Goal: Transaction & Acquisition: Obtain resource

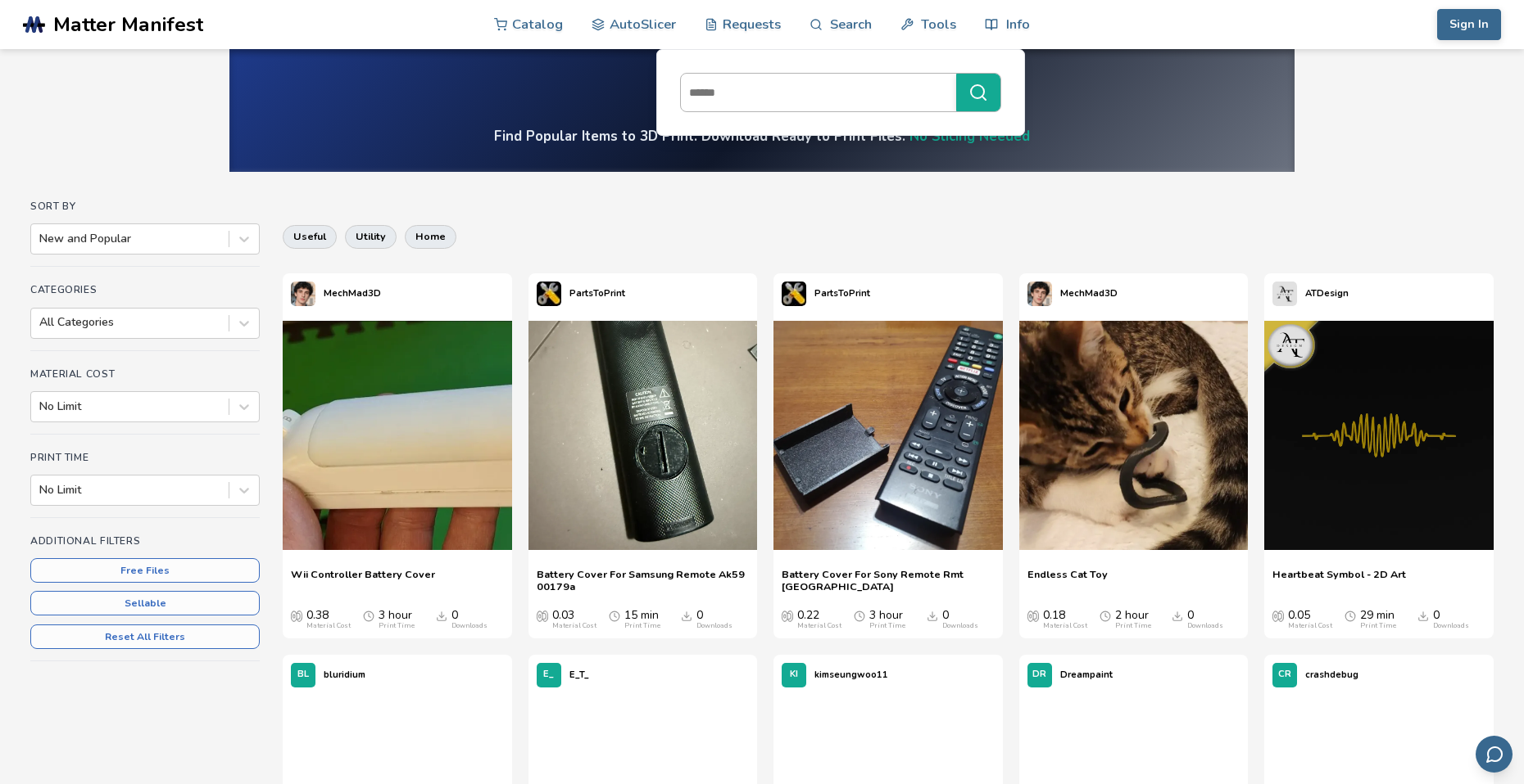
click at [786, 92] on input at bounding box center [814, 92] width 267 height 30
type input "**********"
click at [956, 74] on button "**********" at bounding box center [978, 92] width 44 height 37
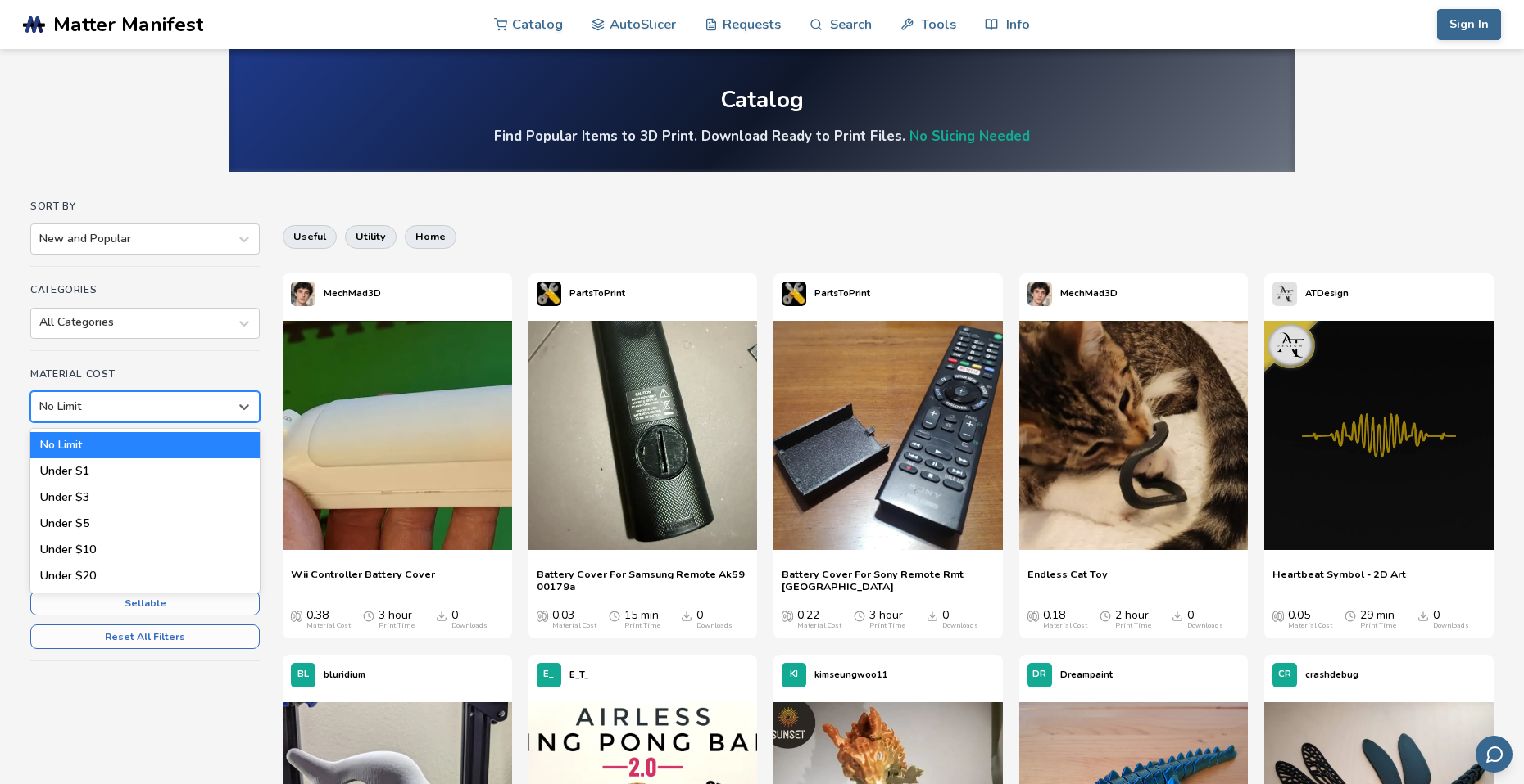
drag, startPoint x: 235, startPoint y: 418, endPoint x: 218, endPoint y: 437, distance: 25.5
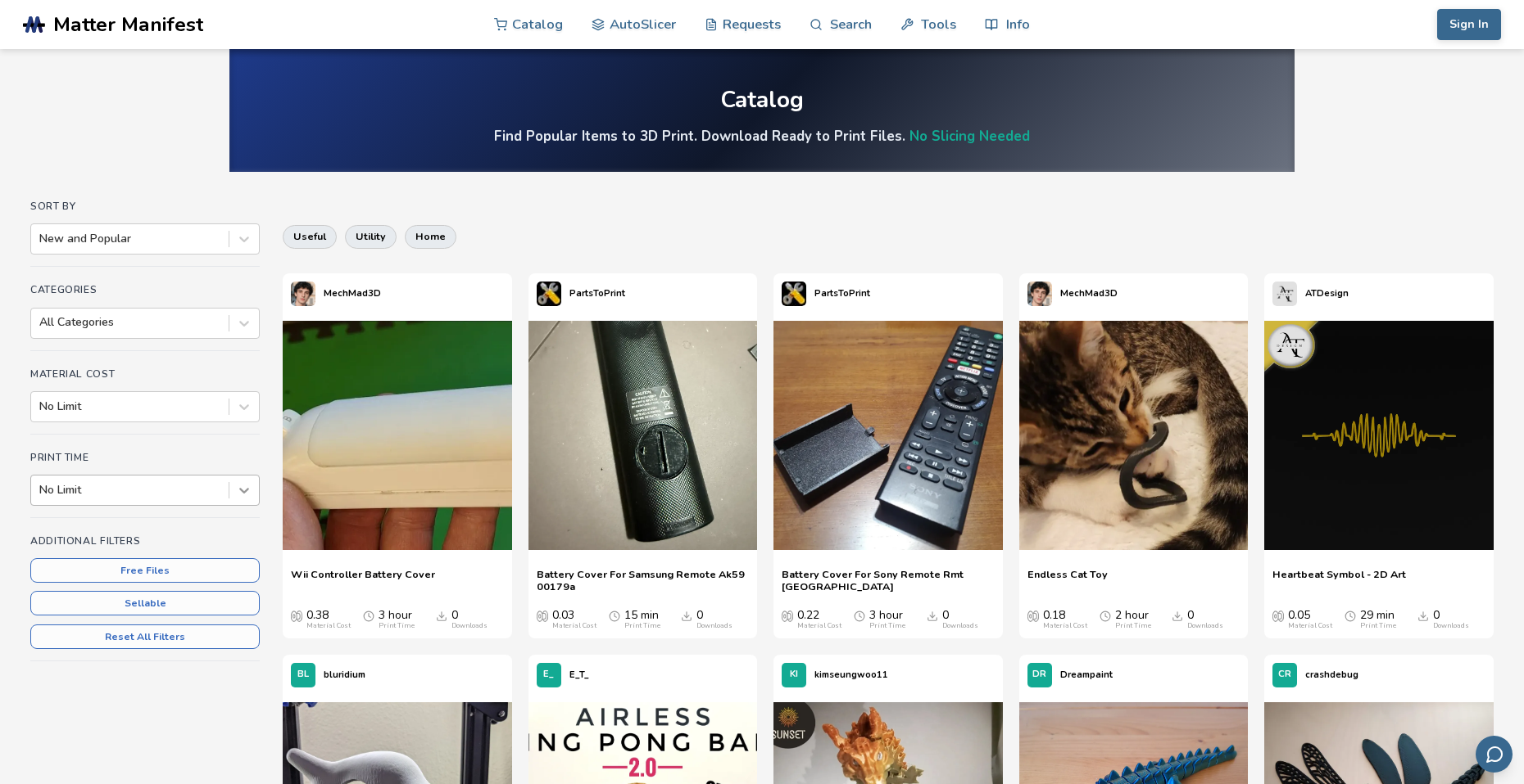
click at [239, 489] on icon at bounding box center [244, 490] width 16 height 16
click at [115, 489] on div at bounding box center [130, 490] width 181 height 16
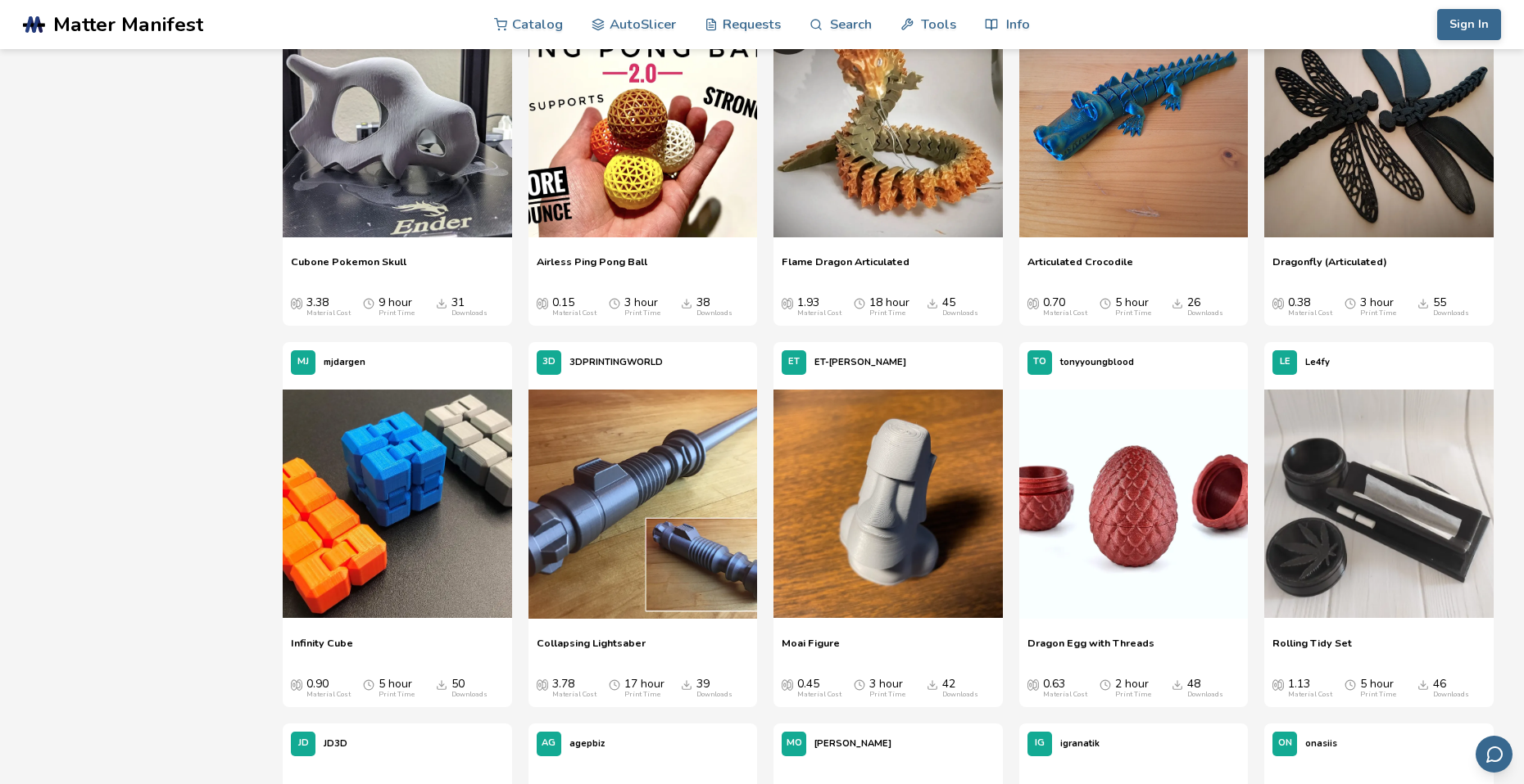
scroll to position [819, 0]
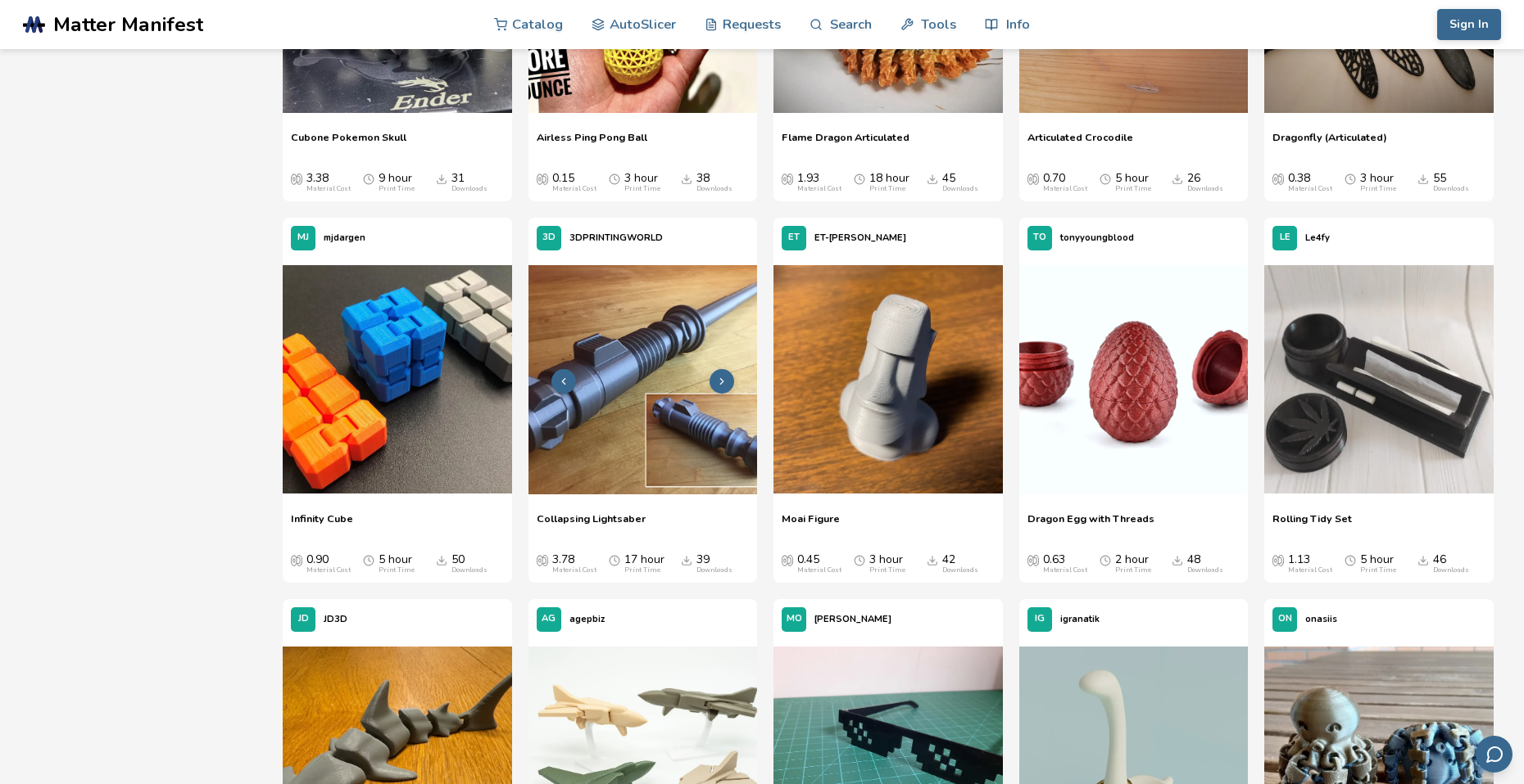
click at [648, 425] on img at bounding box center [643, 379] width 230 height 229
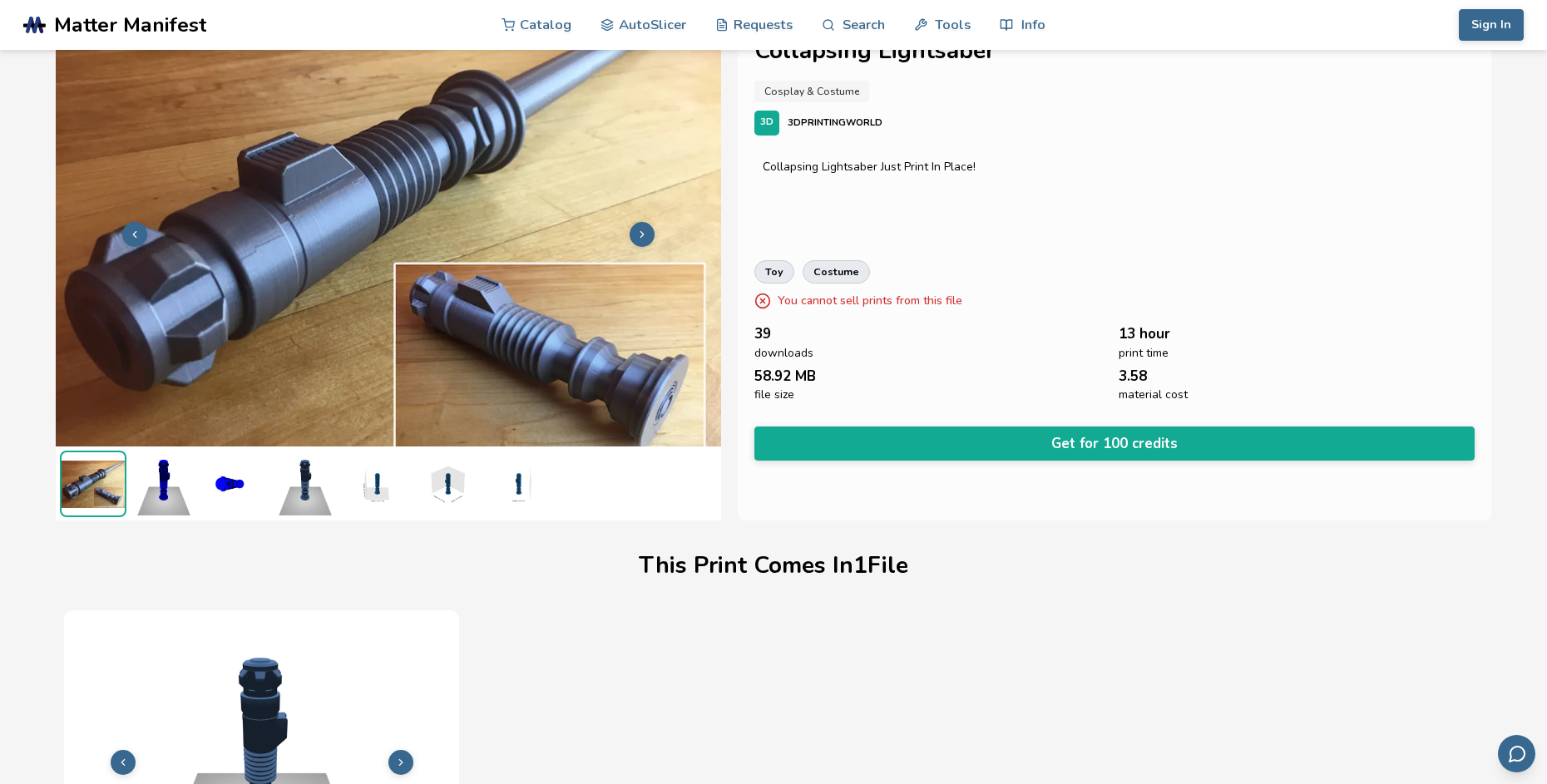
scroll to position [29, 0]
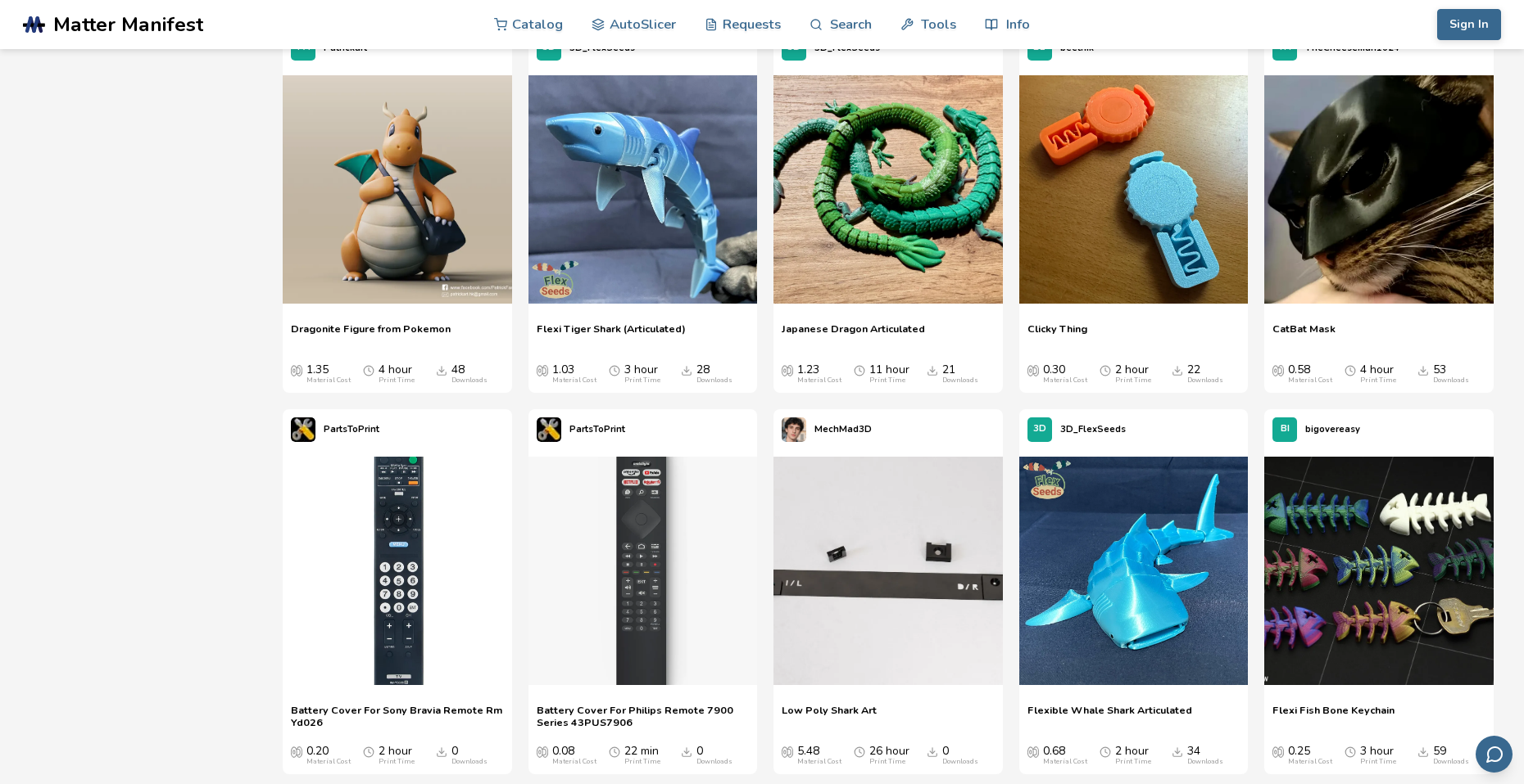
scroll to position [2167, 0]
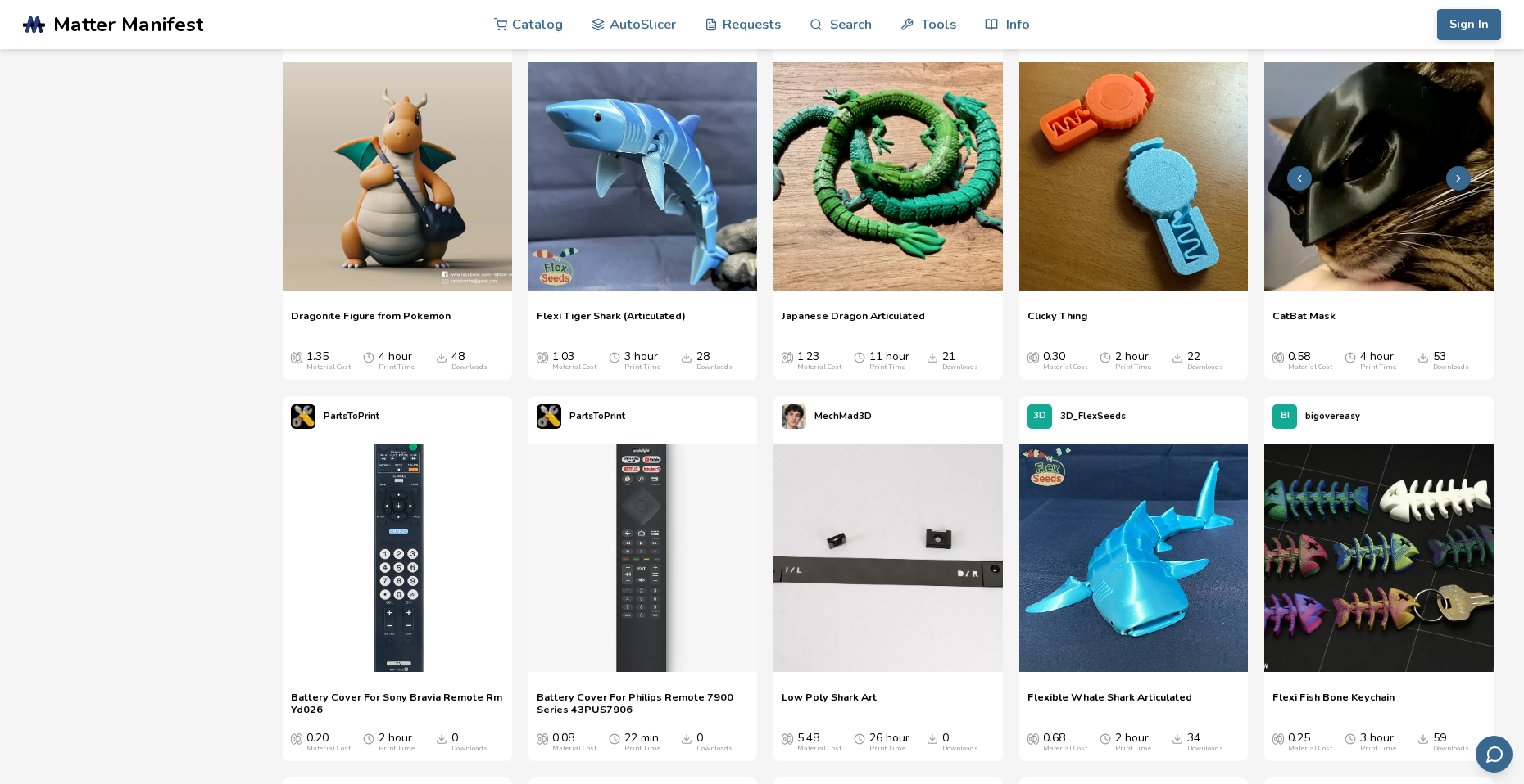
click at [1414, 213] on img at bounding box center [1378, 176] width 230 height 229
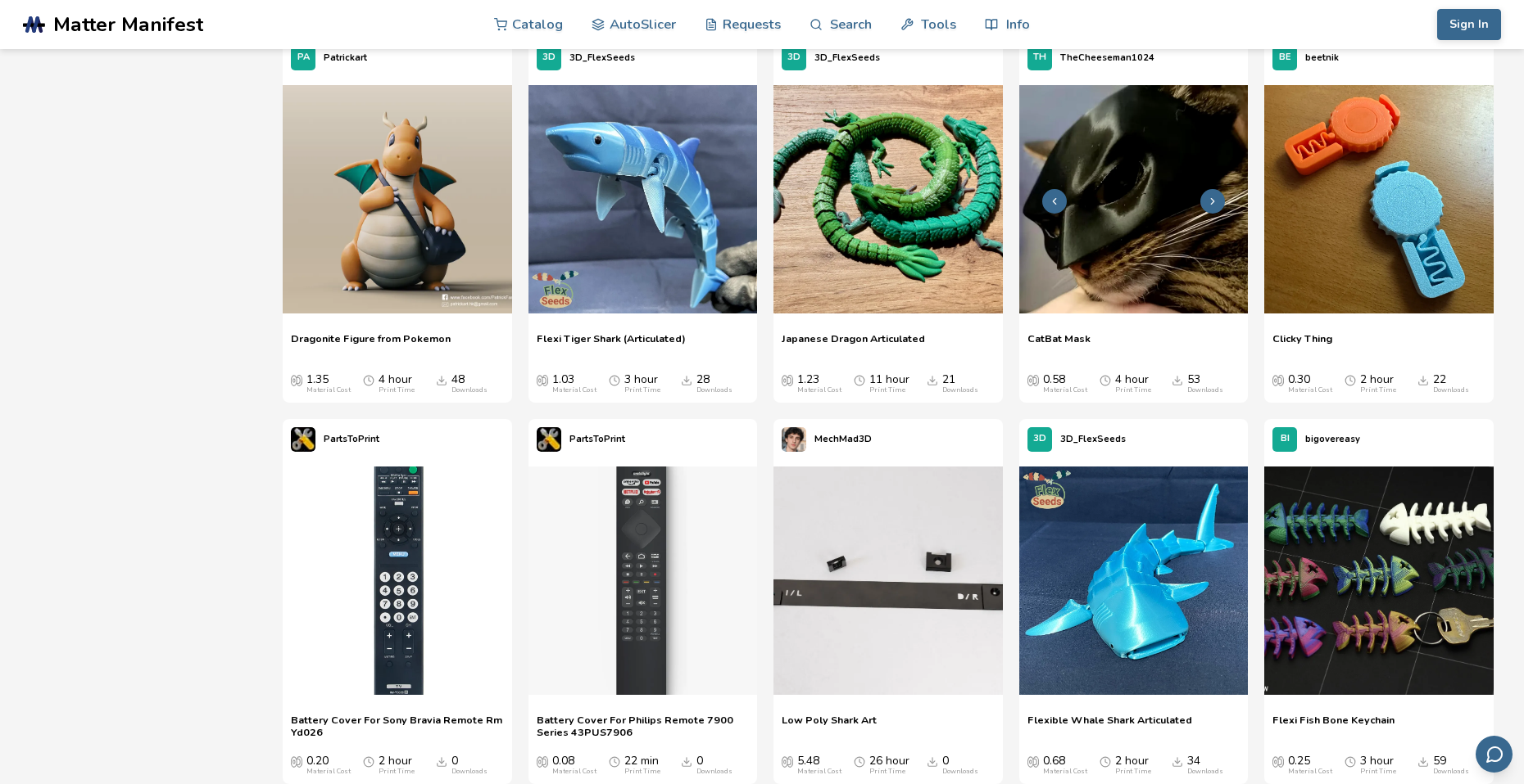
scroll to position [2128, 0]
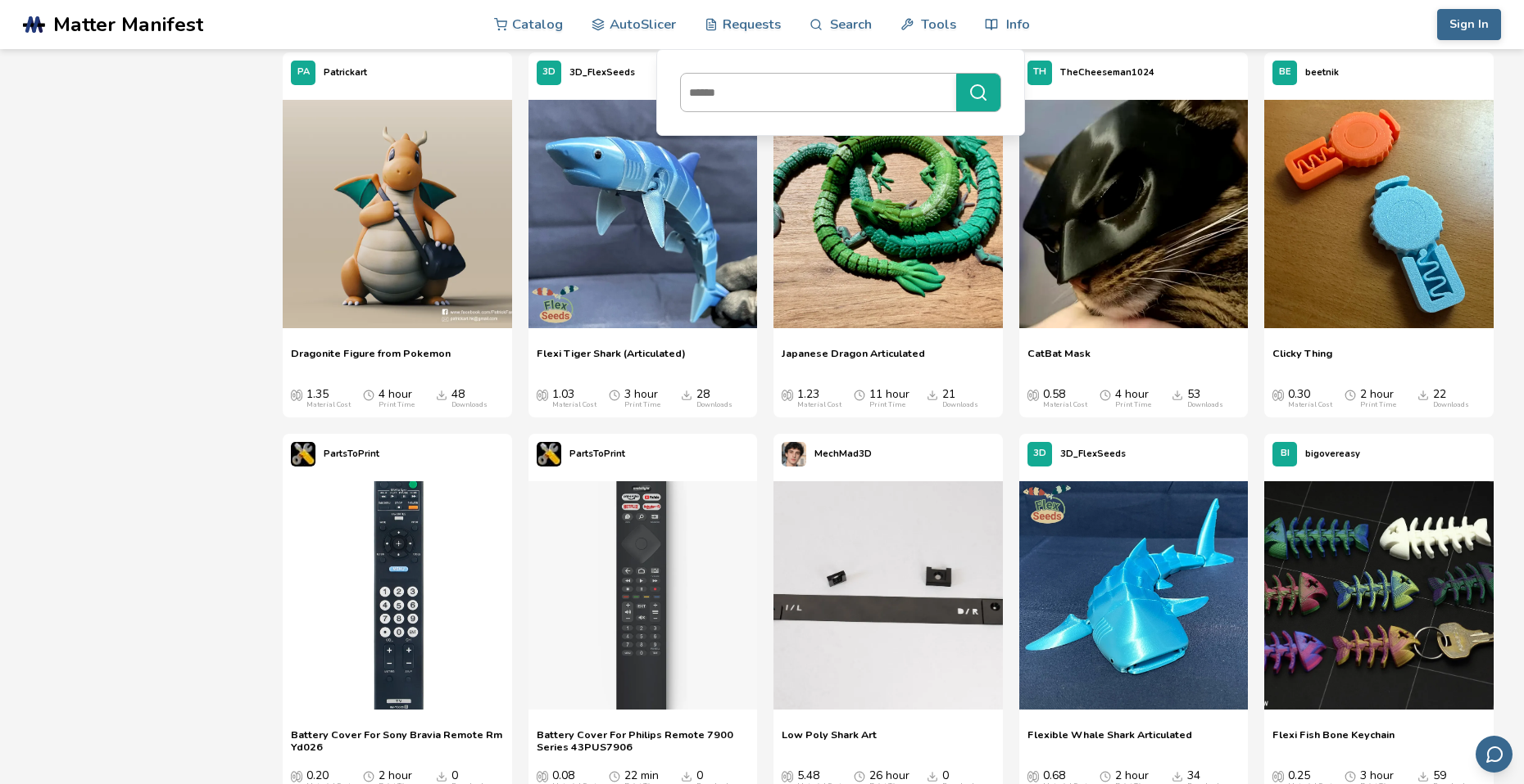
click at [802, 90] on input at bounding box center [814, 92] width 267 height 30
type input "***"
click at [956, 74] on button "***" at bounding box center [978, 92] width 44 height 37
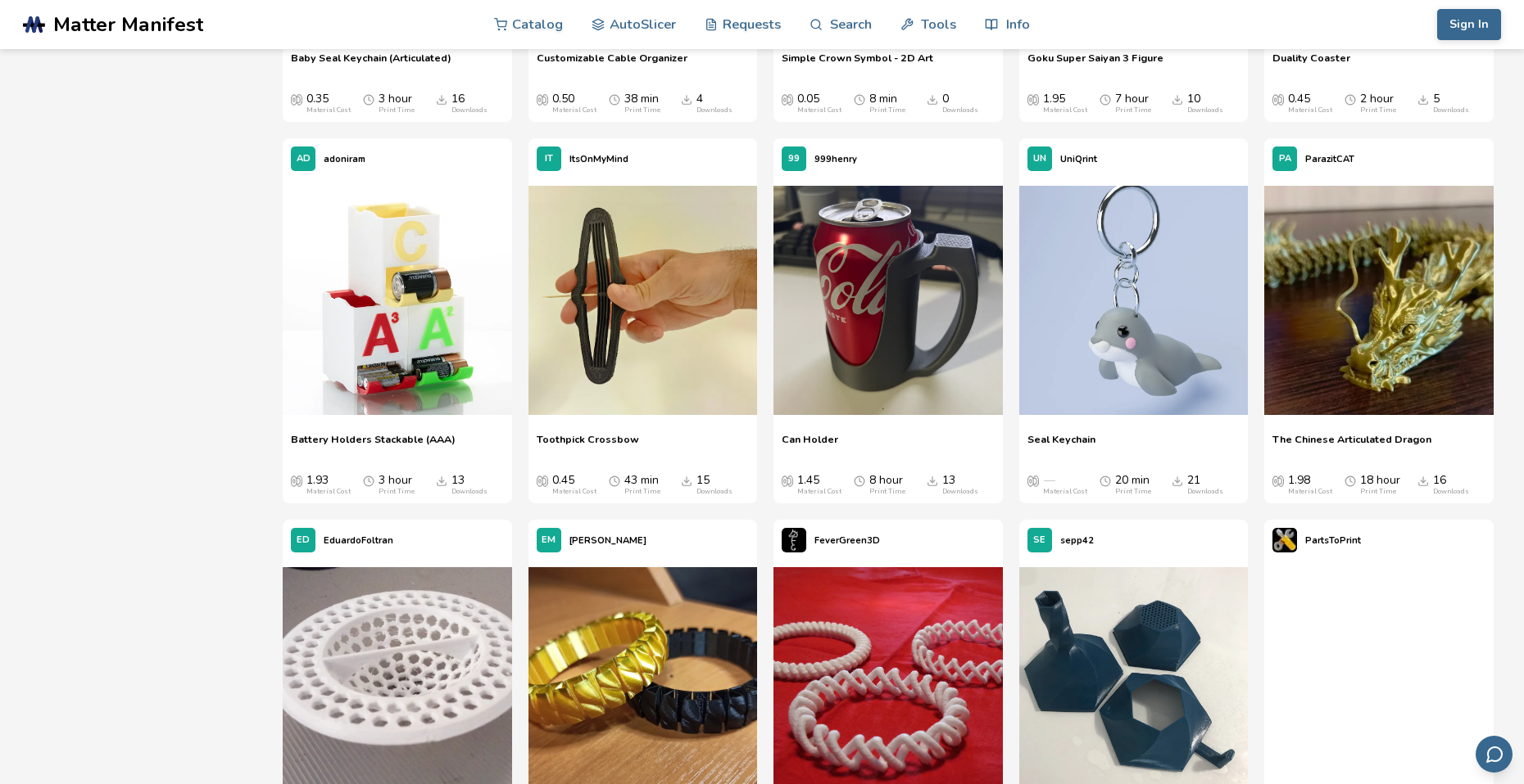
scroll to position [14606, 0]
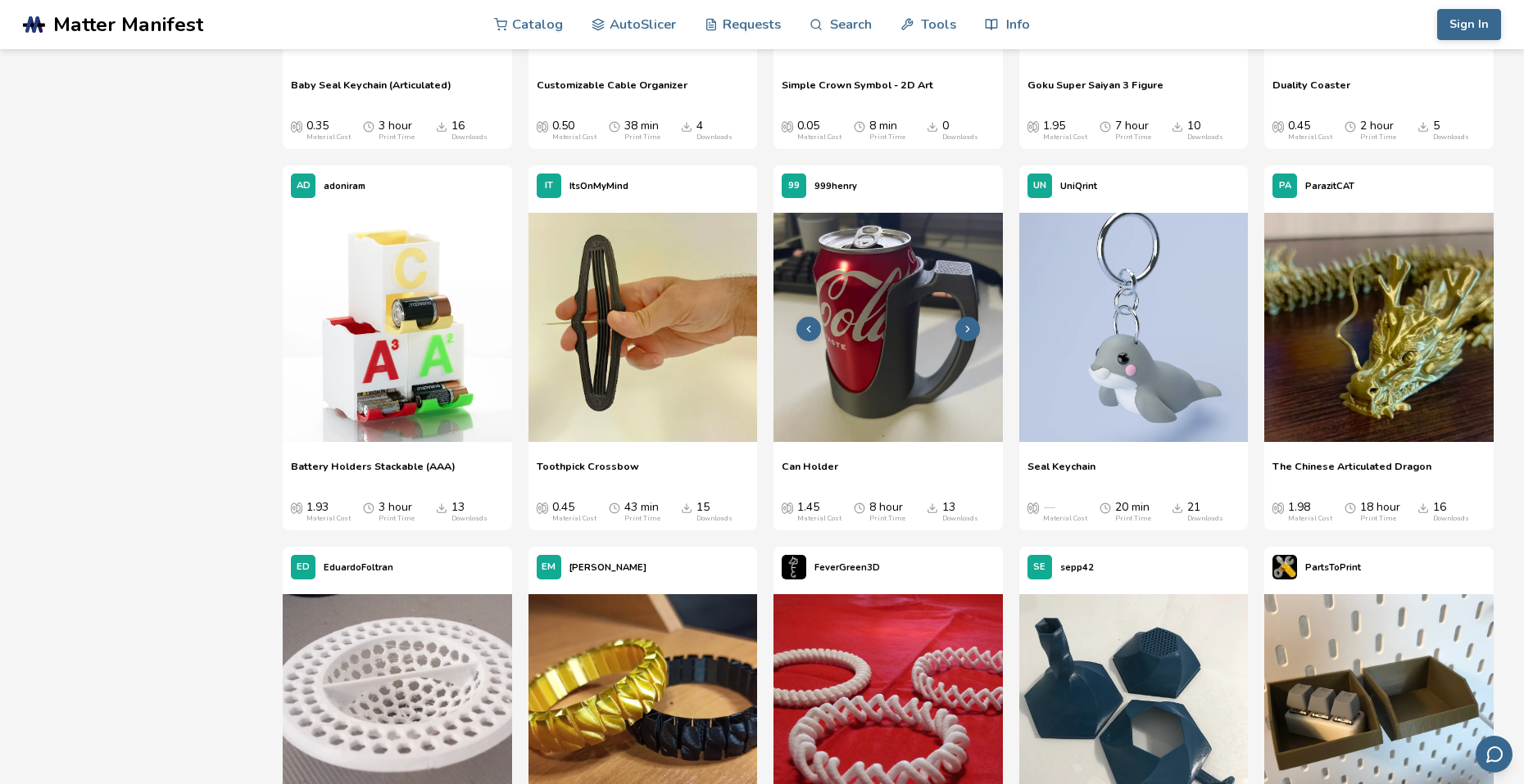
click at [909, 340] on img at bounding box center [888, 327] width 230 height 229
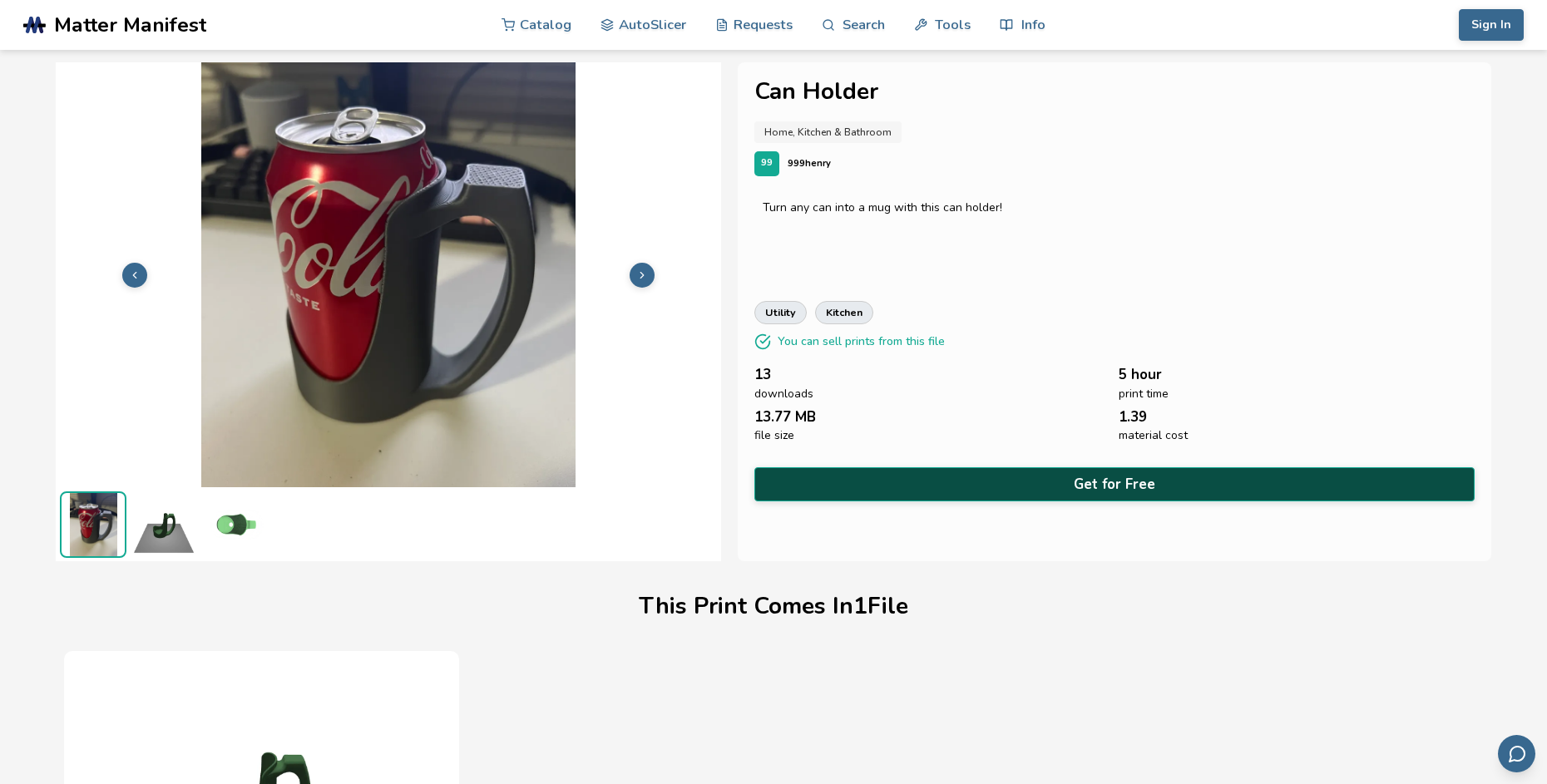
click at [916, 471] on button "Get for Free" at bounding box center [1114, 484] width 720 height 34
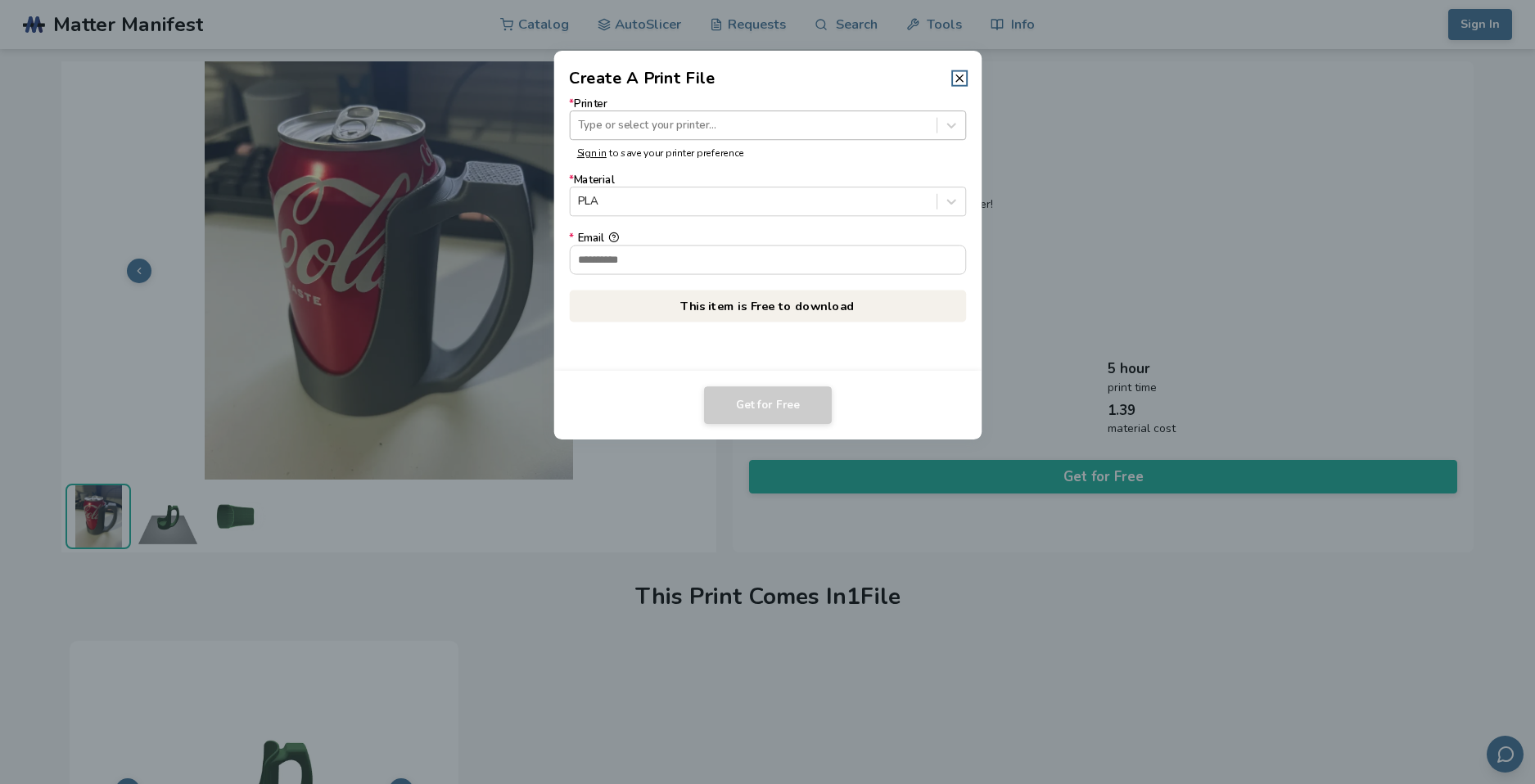
click at [719, 133] on div "Type or select your printer..." at bounding box center [767, 125] width 397 height 30
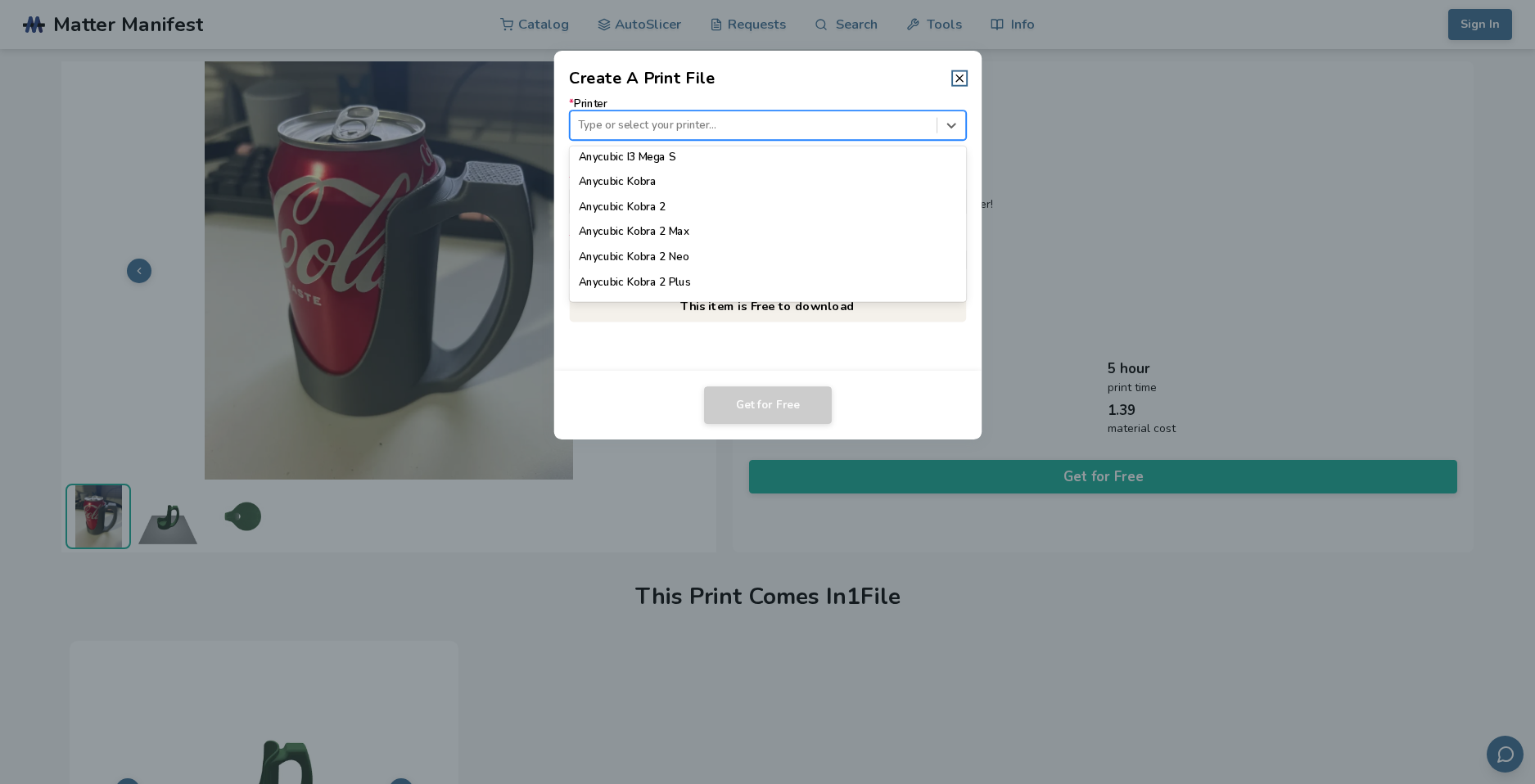
scroll to position [82, 0]
click at [681, 260] on div "Anycubic Kobra 2 Neo" at bounding box center [767, 258] width 397 height 25
click at [632, 203] on div at bounding box center [754, 202] width 351 height 15
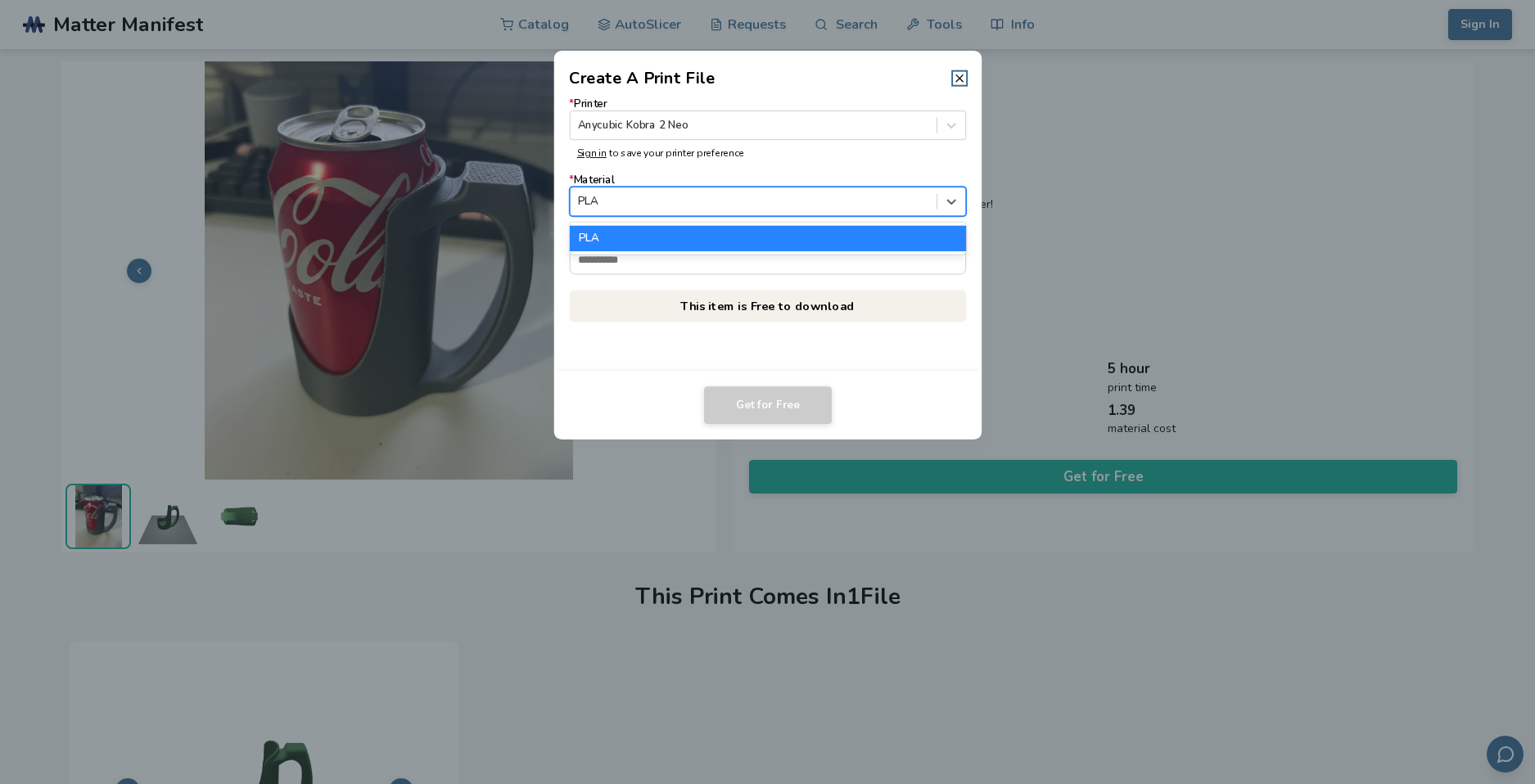
click at [625, 243] on div "PLA" at bounding box center [767, 238] width 397 height 25
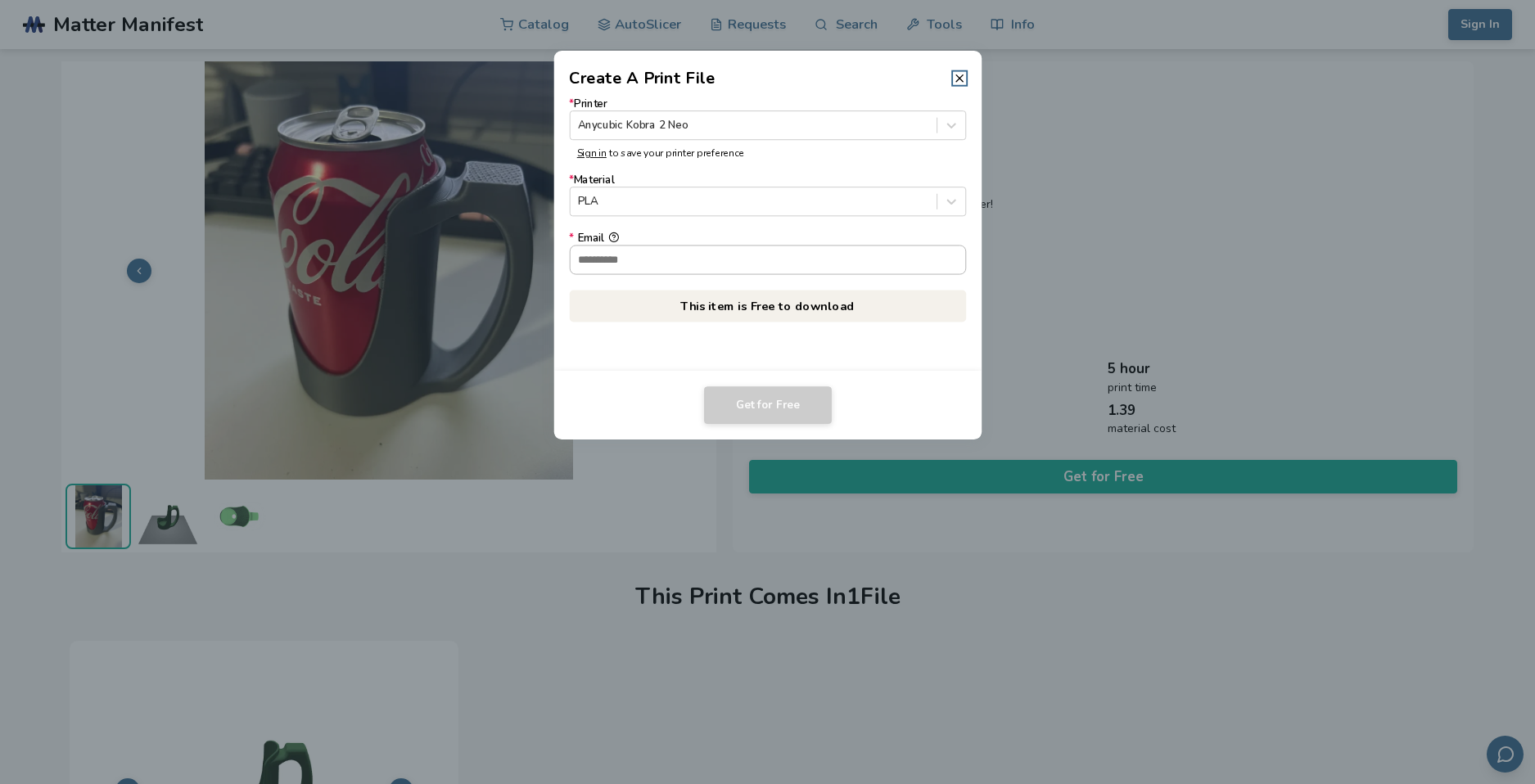
click at [637, 270] on input "* Email" at bounding box center [767, 259] width 395 height 28
type input "**********"
click at [733, 317] on p "This item is Free to download" at bounding box center [767, 306] width 397 height 32
click at [744, 401] on button "Get for Free" at bounding box center [768, 405] width 128 height 37
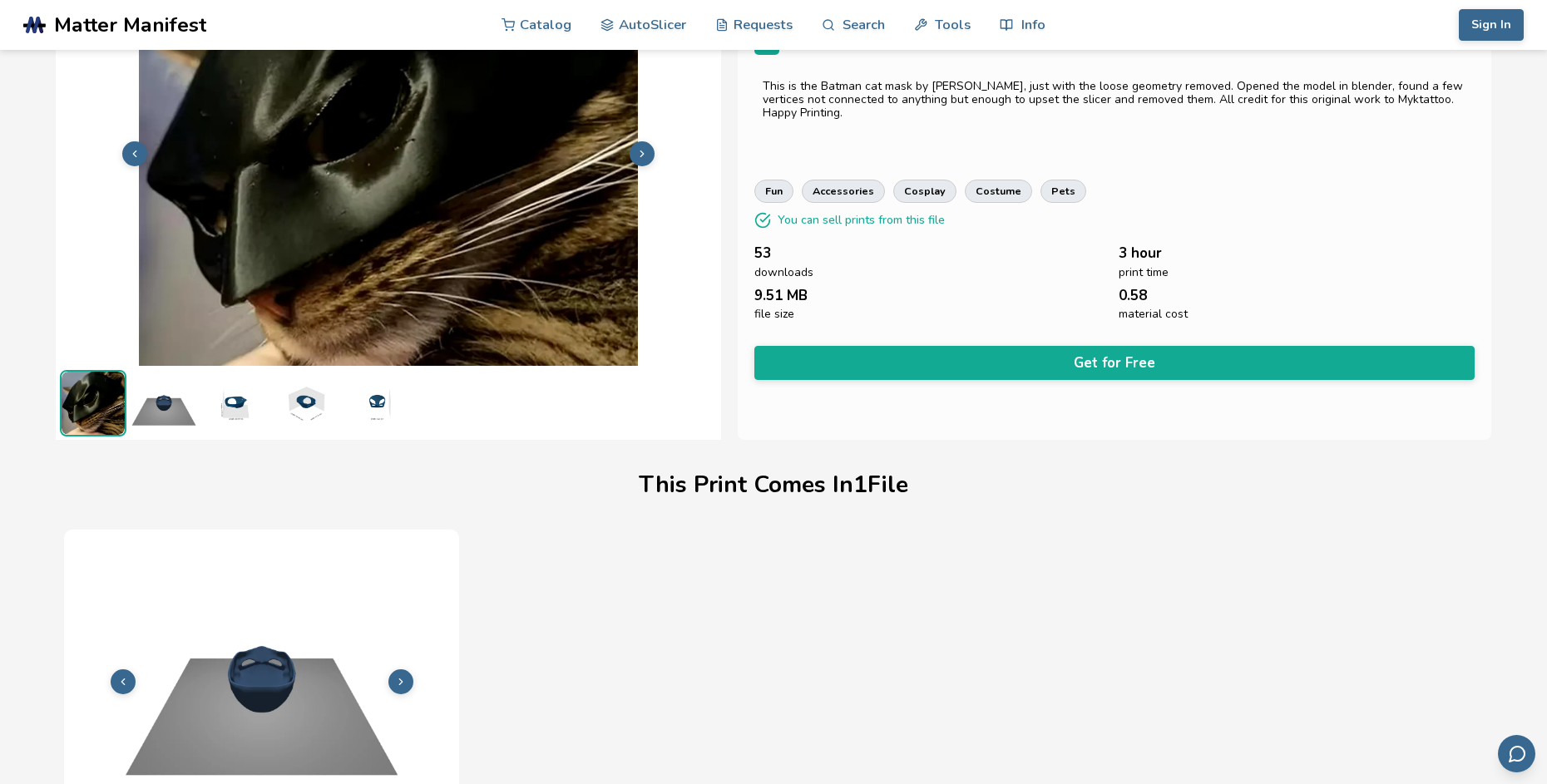
scroll to position [195, 0]
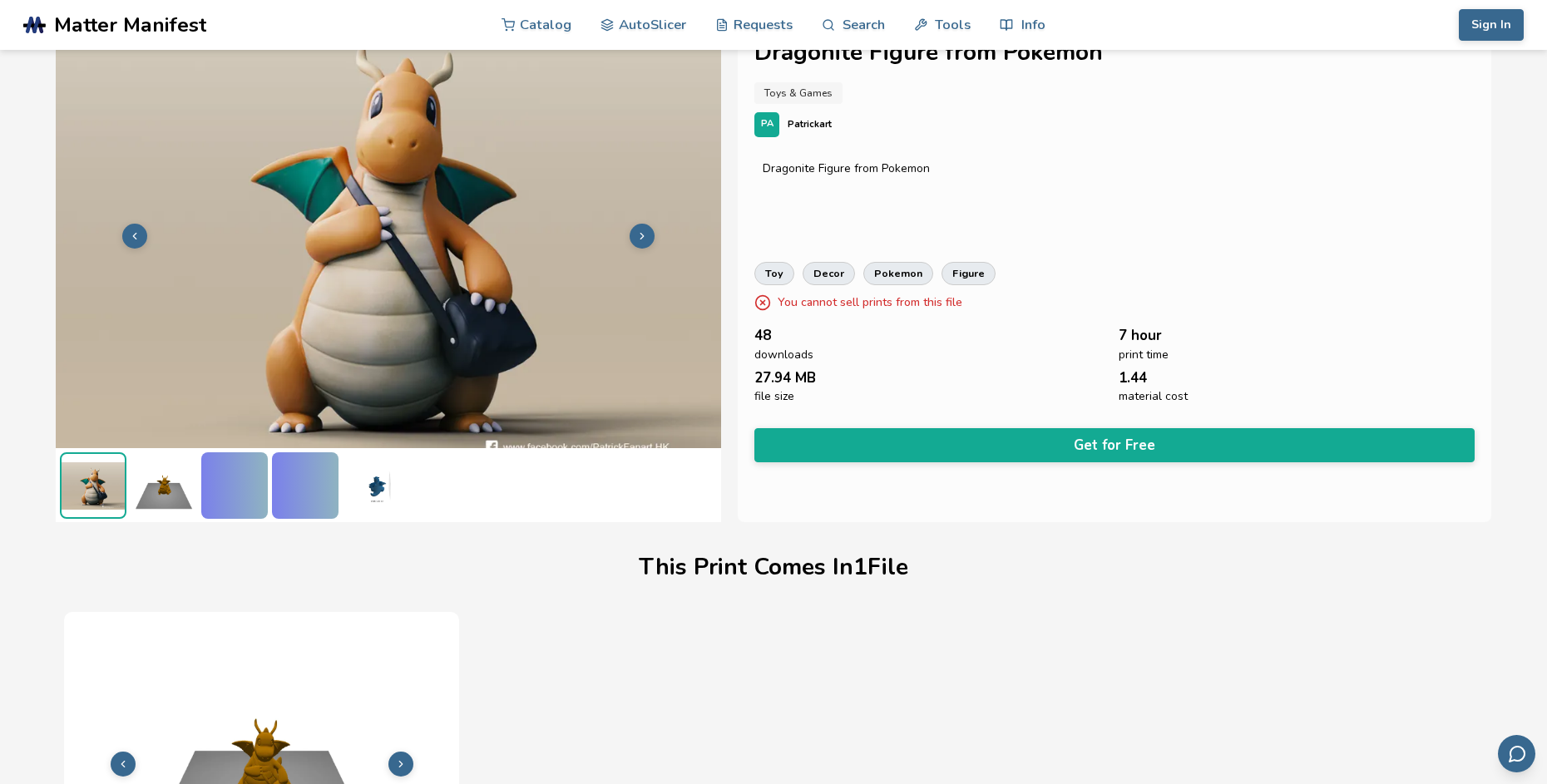
scroll to position [195, 0]
